Goal: Transaction & Acquisition: Book appointment/travel/reservation

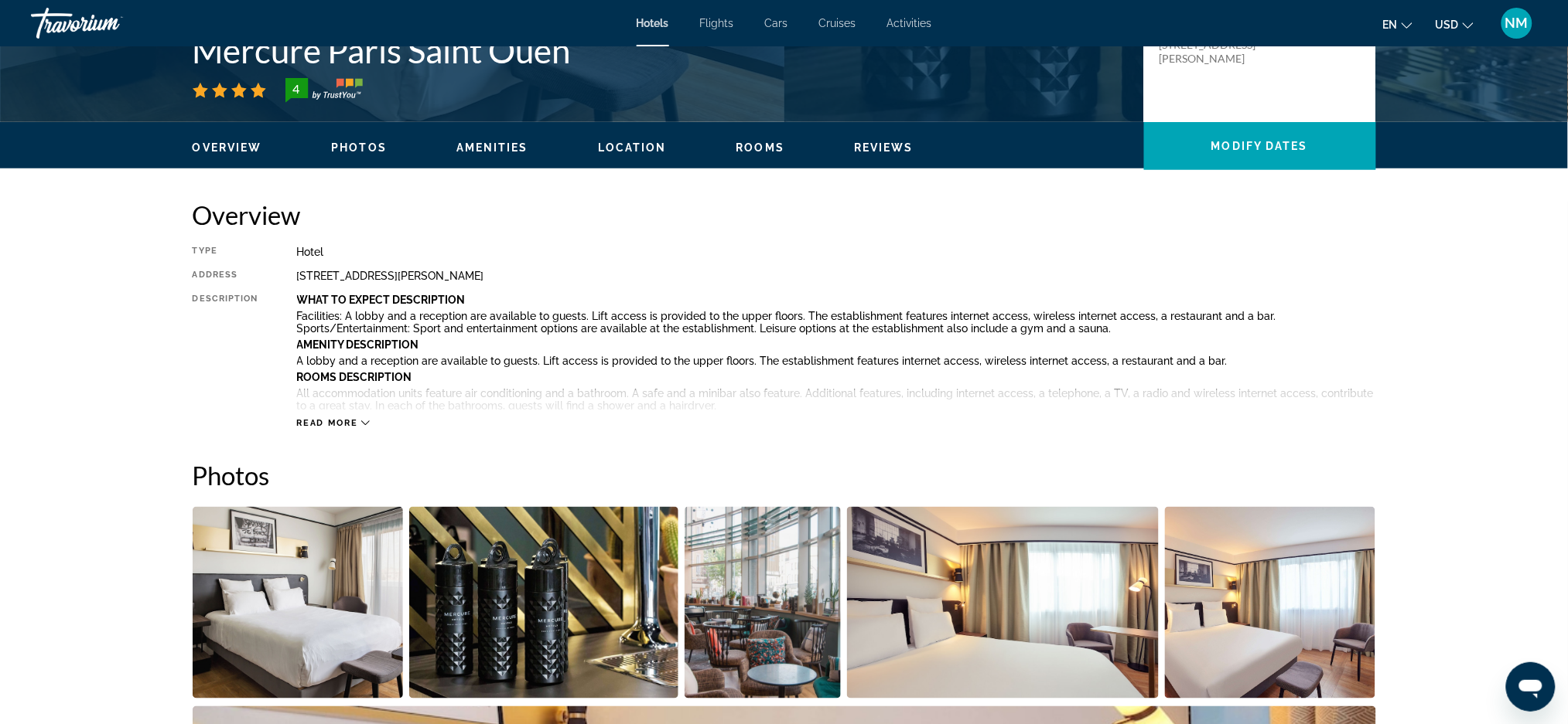
scroll to position [384, 0]
